Goal: Information Seeking & Learning: Learn about a topic

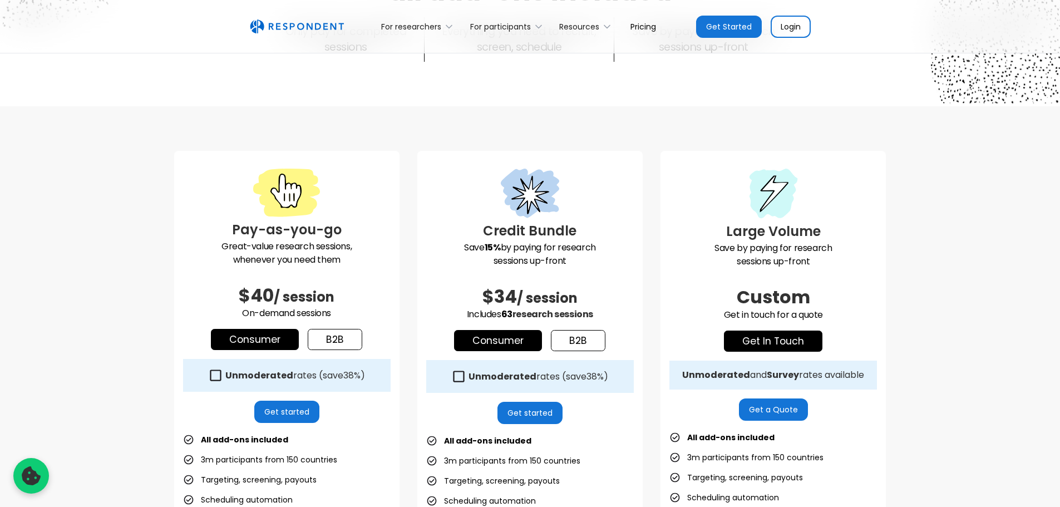
scroll to position [278, 0]
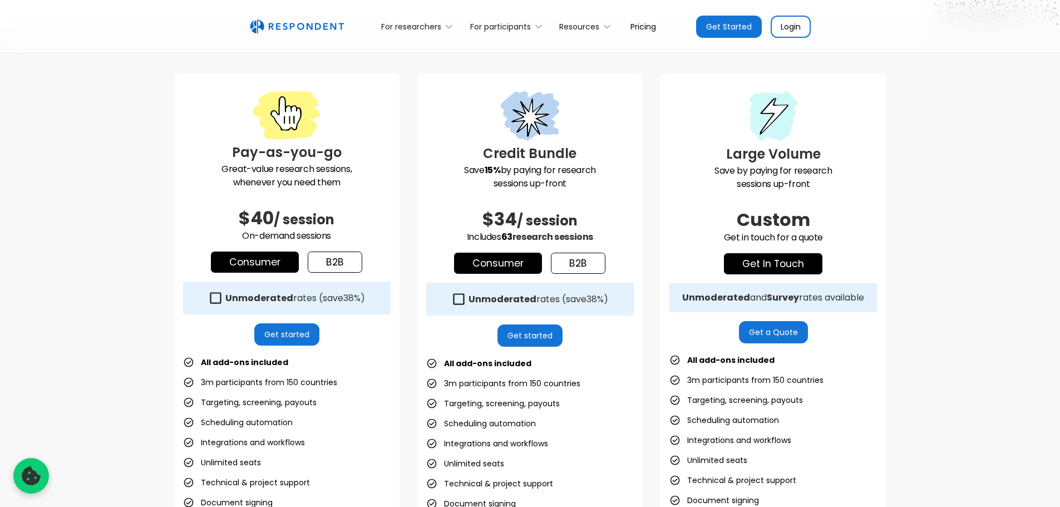
click at [329, 260] on link "b2b" at bounding box center [335, 261] width 55 height 21
click at [266, 260] on link "Consumer" at bounding box center [255, 261] width 88 height 21
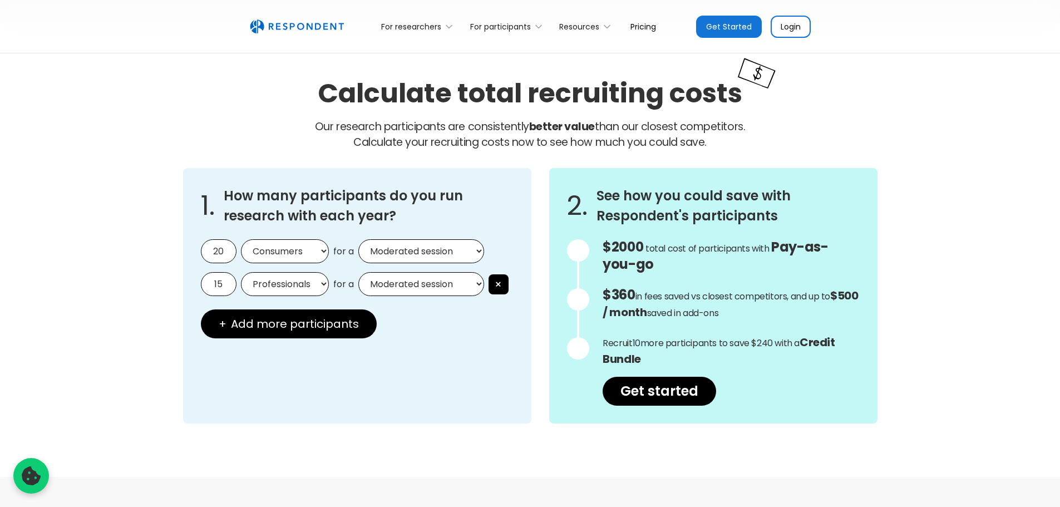
scroll to position [945, 0]
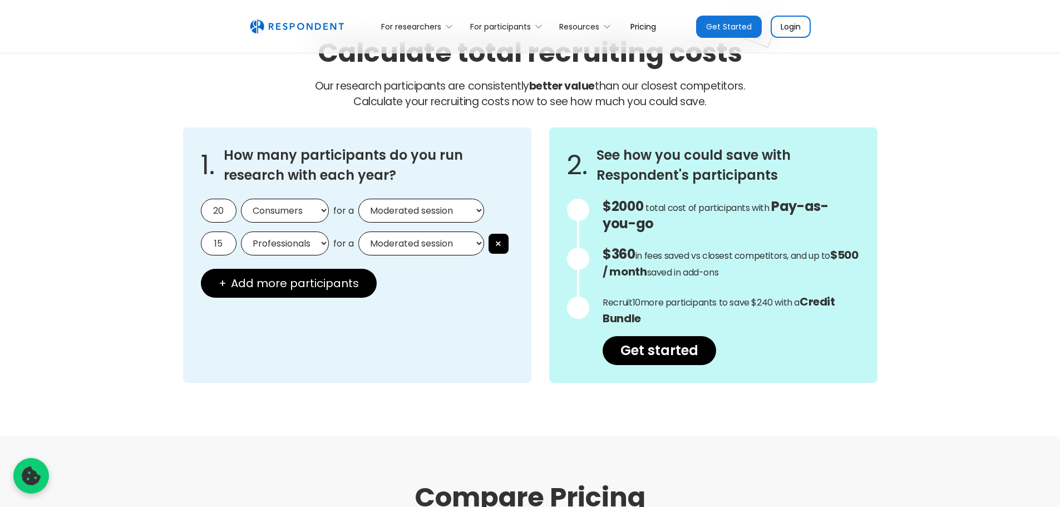
click at [304, 214] on select "Consumers Professionals" at bounding box center [285, 211] width 88 height 24
click at [304, 215] on select "Consumers Professionals" at bounding box center [285, 211] width 88 height 24
click at [213, 207] on input "20" at bounding box center [219, 211] width 36 height 24
click at [434, 212] on select "Moderated session Unmoderated session" at bounding box center [421, 211] width 126 height 24
click at [358, 199] on select "Moderated session Unmoderated session" at bounding box center [421, 211] width 126 height 24
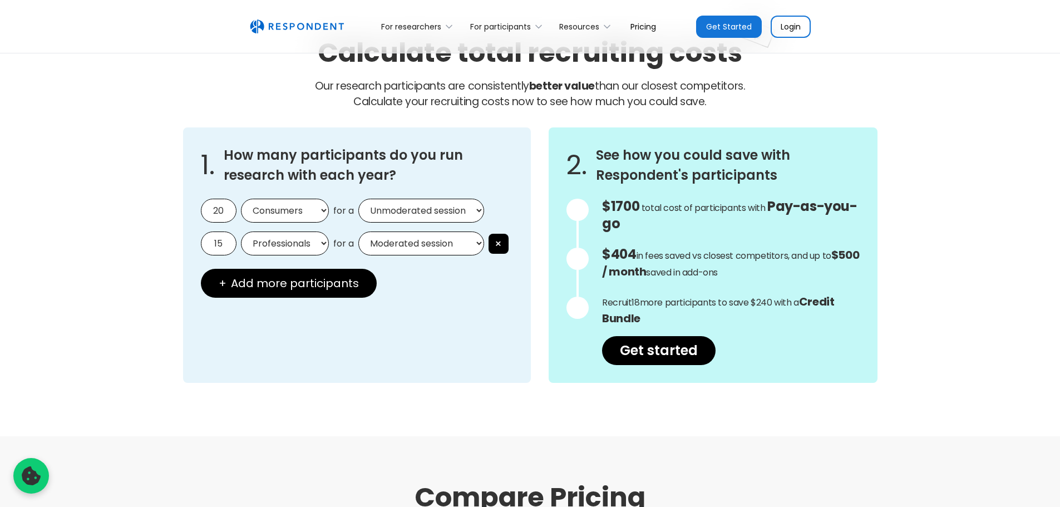
click at [420, 207] on select "Moderated session Unmoderated session" at bounding box center [421, 211] width 126 height 24
click at [358, 199] on select "Moderated session Unmoderated session" at bounding box center [421, 211] width 126 height 24
click at [407, 208] on select "Moderated session Unmoderated session" at bounding box center [421, 211] width 126 height 24
select select "unmoderated"
click at [358, 199] on select "Moderated session Unmoderated session" at bounding box center [421, 211] width 126 height 24
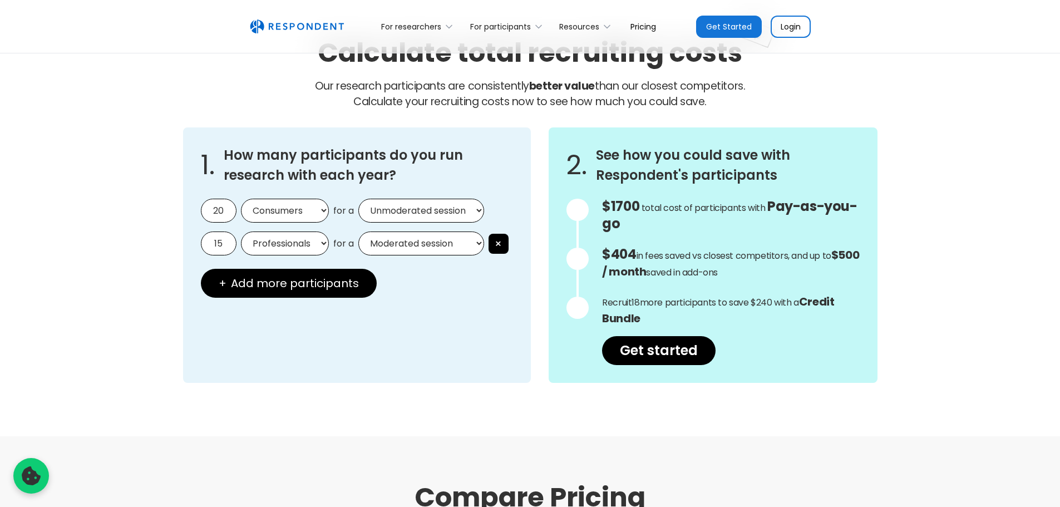
click at [436, 204] on select "Moderated session Unmoderated session" at bounding box center [421, 211] width 126 height 24
click at [462, 336] on div "1. How many participants do you run research with each year? 20 Consumers Profe…" at bounding box center [357, 254] width 348 height 255
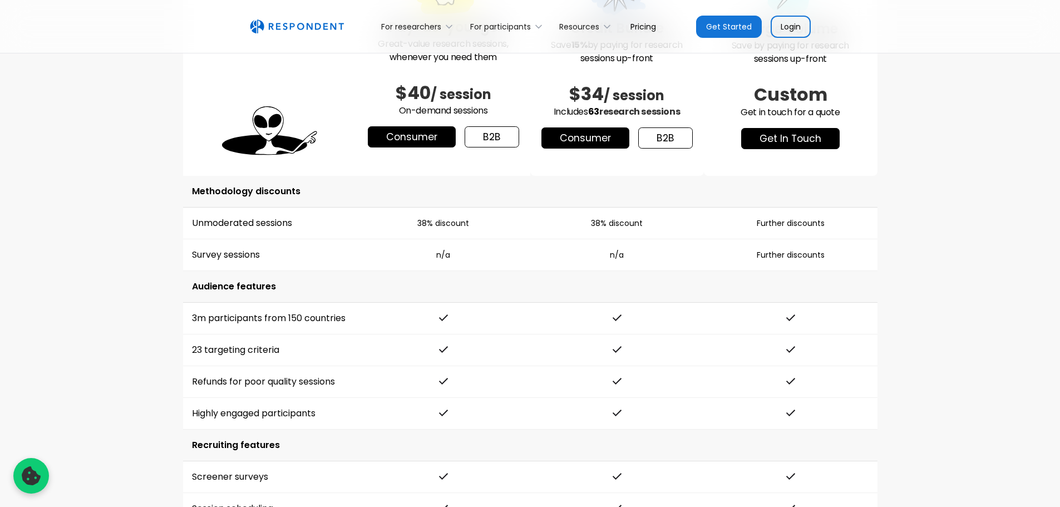
scroll to position [1557, 0]
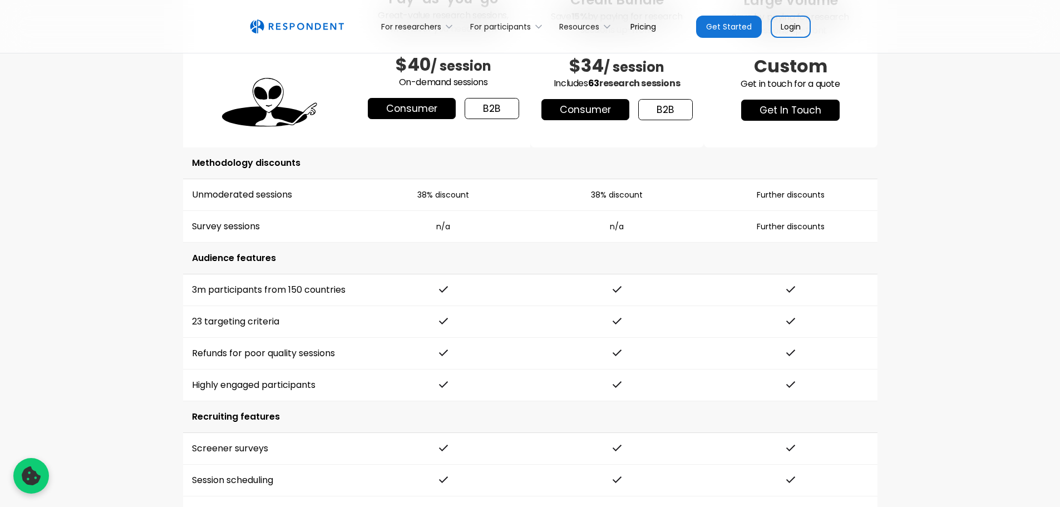
click at [236, 188] on td "Unmoderated sessions" at bounding box center [270, 195] width 174 height 32
click at [248, 199] on td "Unmoderated sessions" at bounding box center [270, 195] width 174 height 32
click at [344, 217] on td "Survey sessions" at bounding box center [270, 227] width 174 height 32
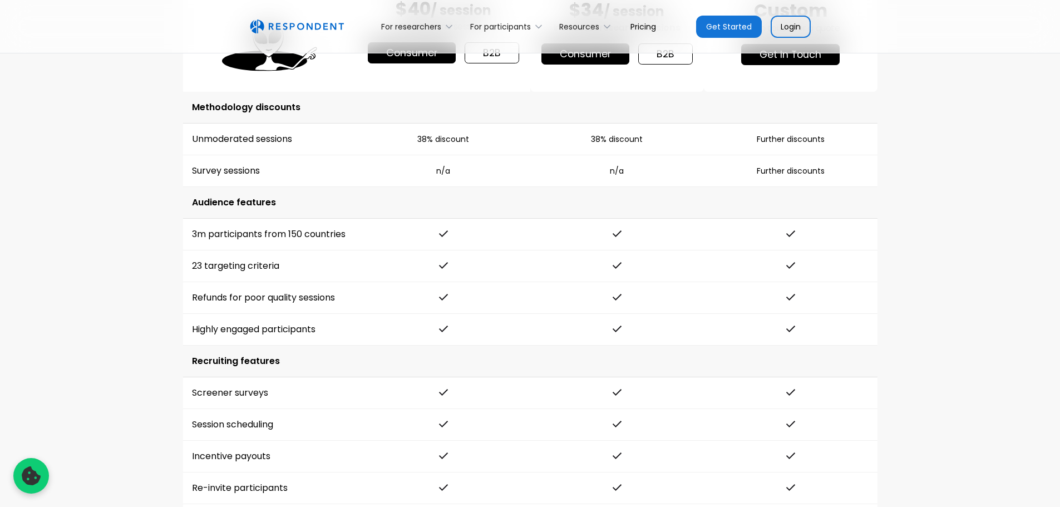
scroll to position [1335, 0]
